Goal: Task Accomplishment & Management: Manage account settings

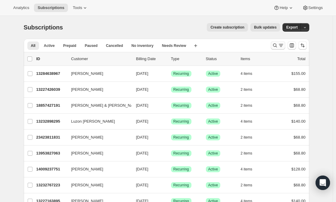
click at [275, 44] on icon "Search and filter results" at bounding box center [275, 45] width 6 height 6
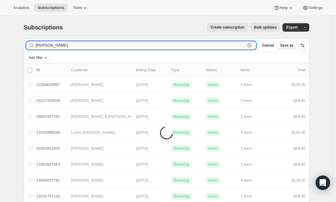
type input "[PERSON_NAME]"
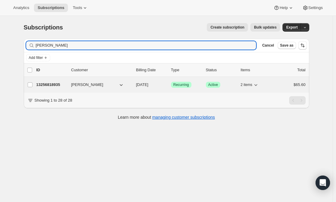
click at [61, 85] on p "13256818935" at bounding box center [51, 85] width 30 height 6
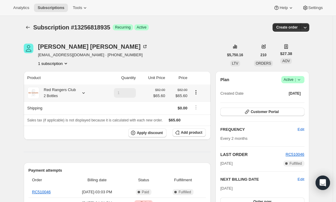
click at [69, 93] on div "Red Rangers Club 2 Bottles" at bounding box center [57, 93] width 37 height 12
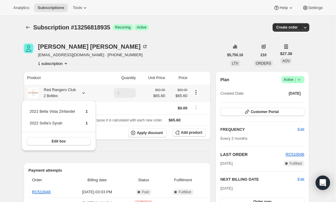
click at [53, 88] on div "Red Rangers Club 2 Bottles" at bounding box center [57, 93] width 37 height 12
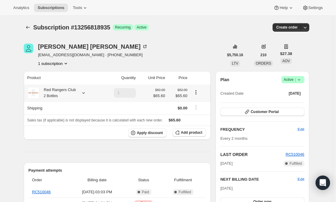
click at [42, 91] on div "Red Rangers Club 2 Bottles" at bounding box center [57, 93] width 37 height 12
